Goal: Transaction & Acquisition: Download file/media

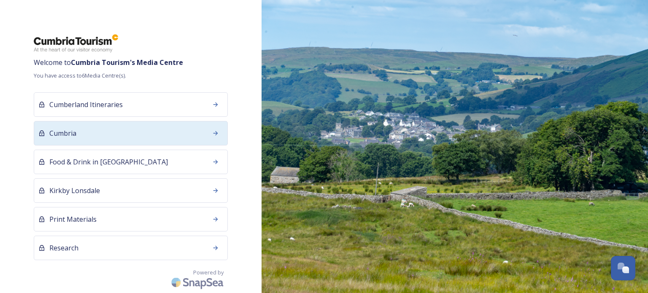
click at [191, 136] on div "Cumbria" at bounding box center [131, 133] width 194 height 24
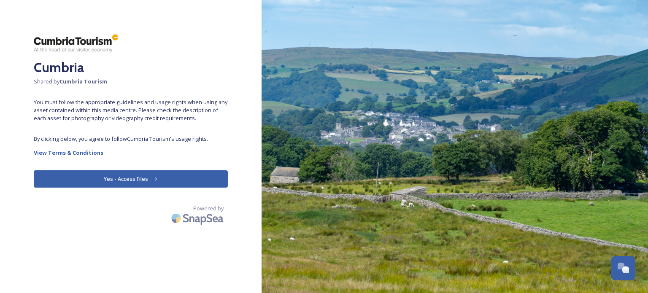
click at [167, 179] on button "Yes - Access Files" at bounding box center [131, 178] width 194 height 17
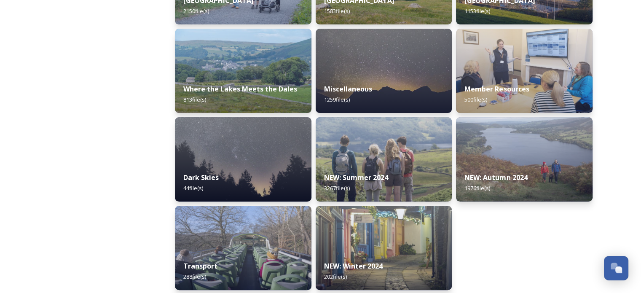
scroll to position [288, 0]
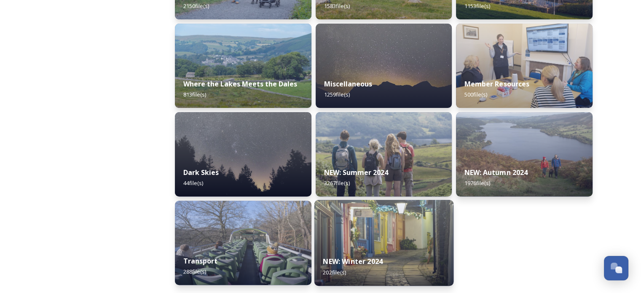
click at [358, 222] on img at bounding box center [383, 243] width 139 height 86
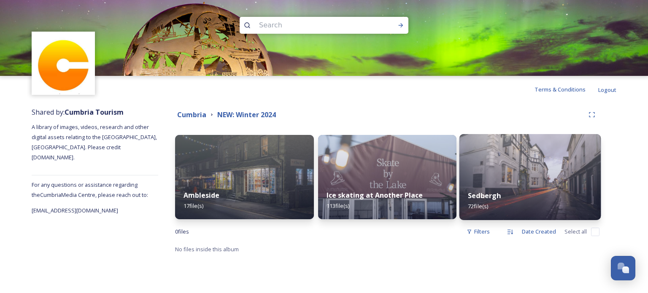
click at [491, 186] on div "Sedbergh 72 file(s)" at bounding box center [529, 201] width 141 height 38
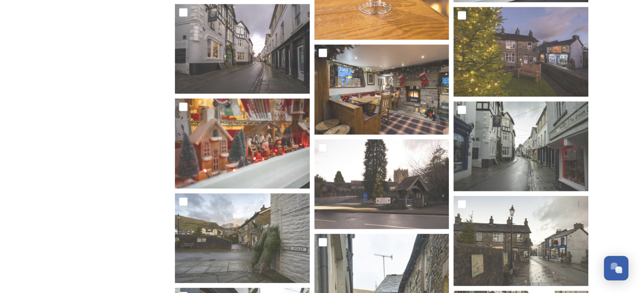
scroll to position [1473, 0]
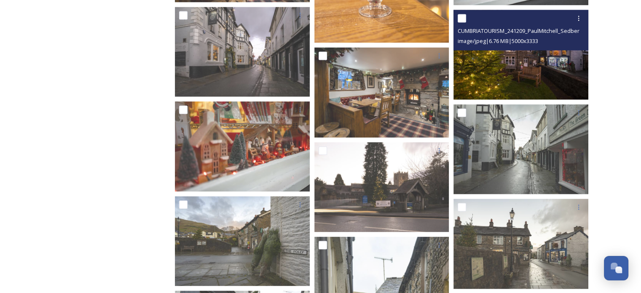
click at [538, 70] on img at bounding box center [521, 55] width 135 height 90
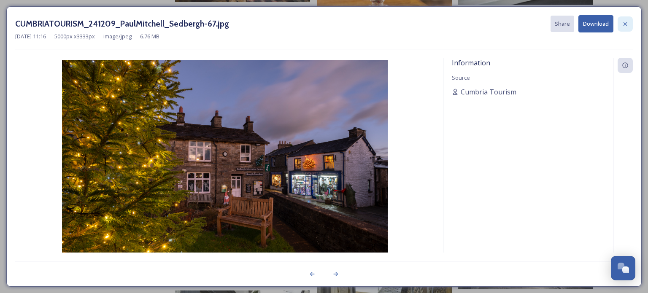
click at [628, 25] on icon at bounding box center [625, 24] width 7 height 7
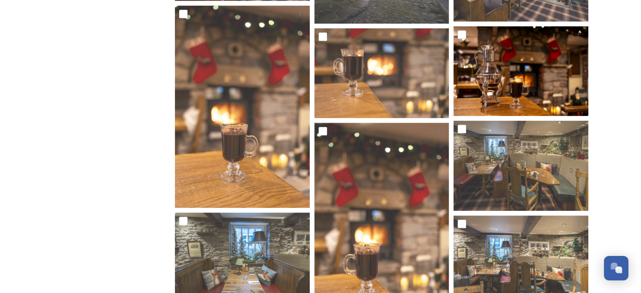
scroll to position [882, 0]
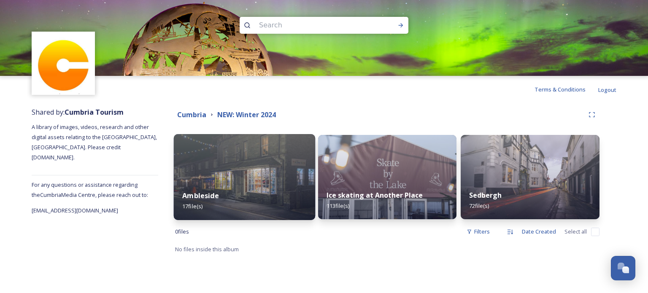
click at [282, 172] on img at bounding box center [244, 177] width 141 height 86
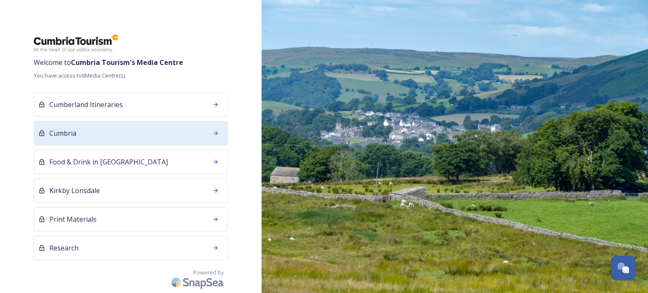
click at [103, 136] on div "Cumbria" at bounding box center [131, 133] width 194 height 24
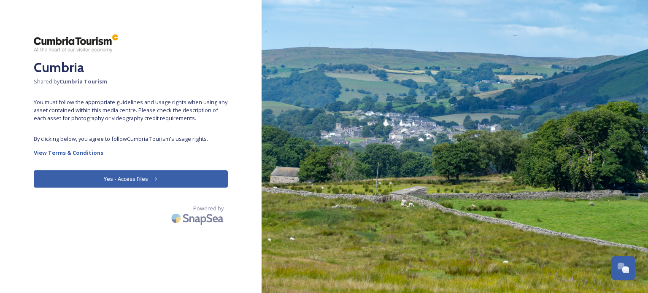
click at [122, 178] on button "Yes - Access Files" at bounding box center [131, 178] width 194 height 17
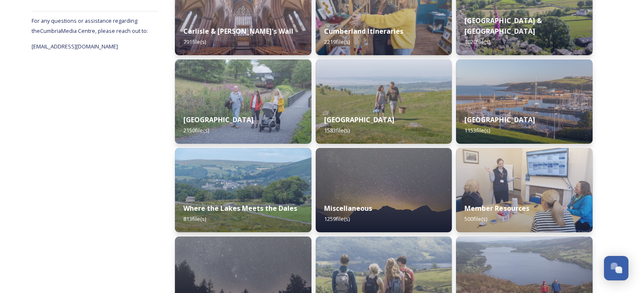
scroll to position [162, 0]
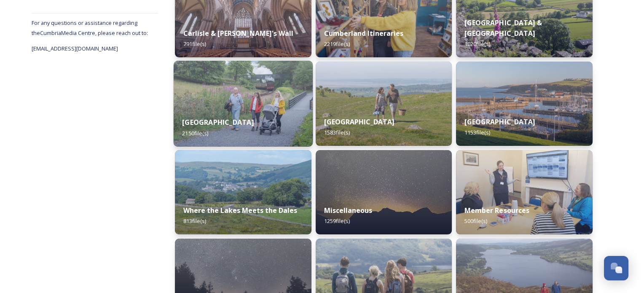
click at [257, 107] on img at bounding box center [243, 104] width 139 height 86
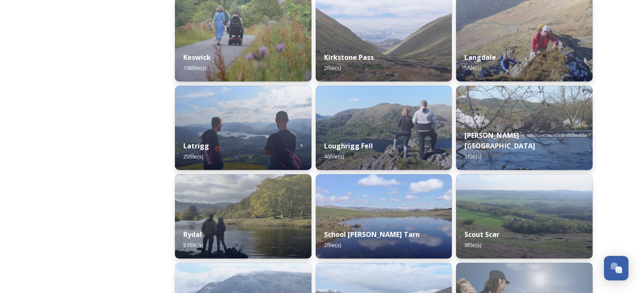
scroll to position [590, 0]
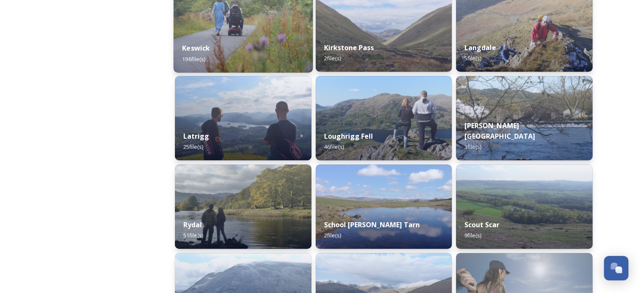
click at [261, 37] on div "Keswick 196 file(s)" at bounding box center [243, 53] width 139 height 38
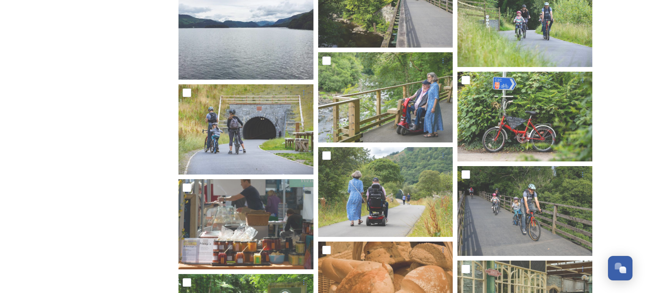
scroll to position [6009, 0]
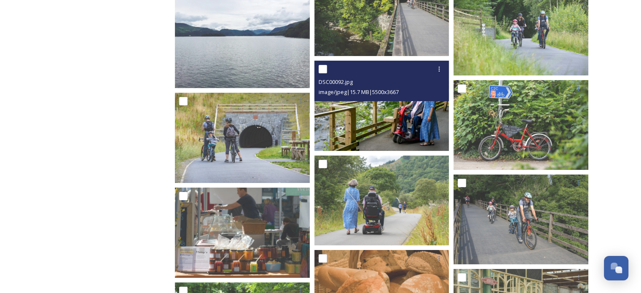
click at [402, 119] on img at bounding box center [382, 106] width 135 height 90
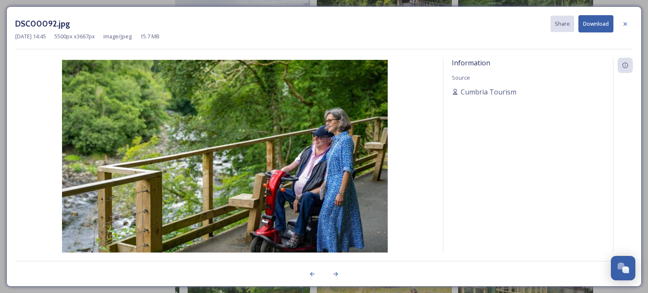
click at [594, 23] on button "Download" at bounding box center [595, 23] width 35 height 17
